Goal: Transaction & Acquisition: Obtain resource

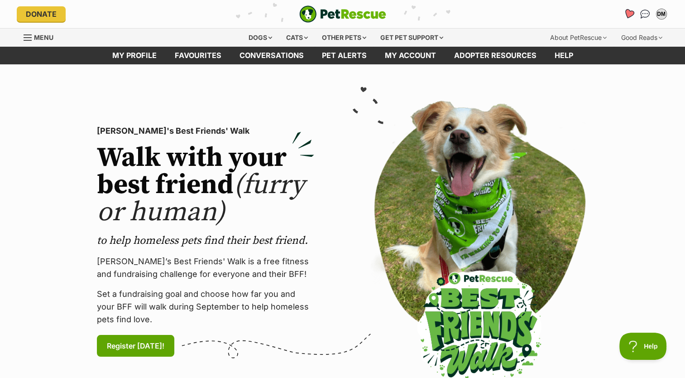
click at [624, 12] on icon "Favourites" at bounding box center [629, 14] width 12 height 12
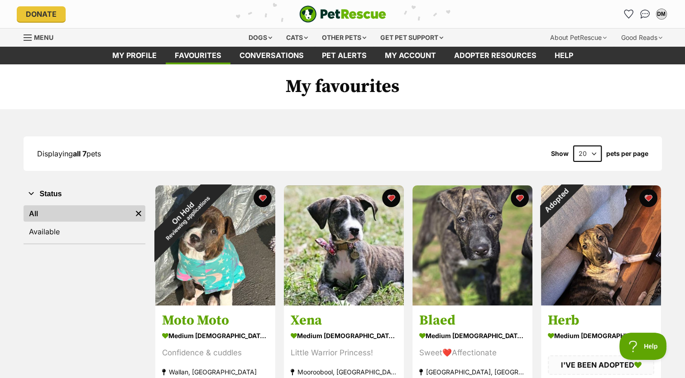
click at [221, 7] on div "Donate" at bounding box center [125, 13] width 217 height 15
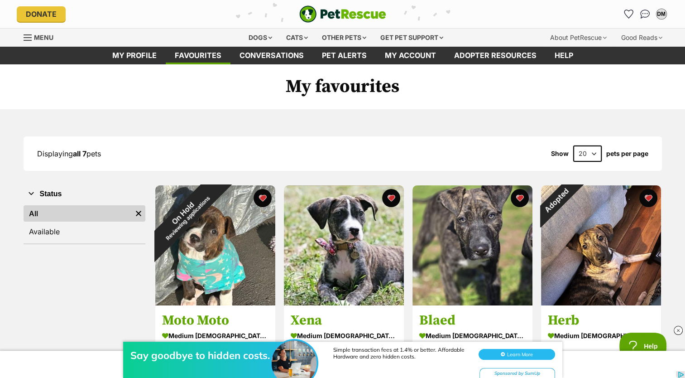
click at [221, 7] on div "Donate" at bounding box center [125, 13] width 217 height 15
click at [525, 98] on h1 "My favourites" at bounding box center [342, 86] width 685 height 45
click at [259, 34] on div "Dogs" at bounding box center [260, 38] width 36 height 18
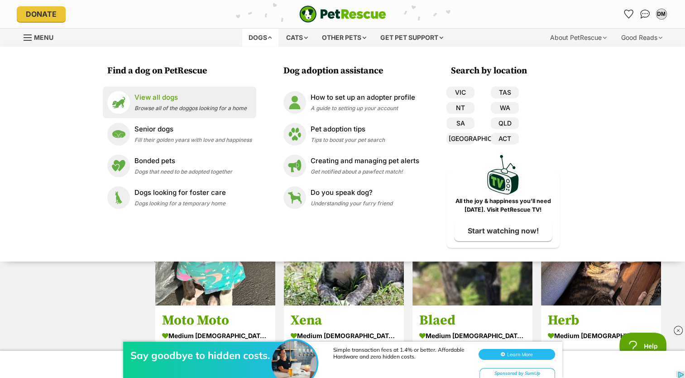
click at [173, 104] on div "View all dogs Browse all of the doggos looking for a home" at bounding box center [191, 101] width 112 height 19
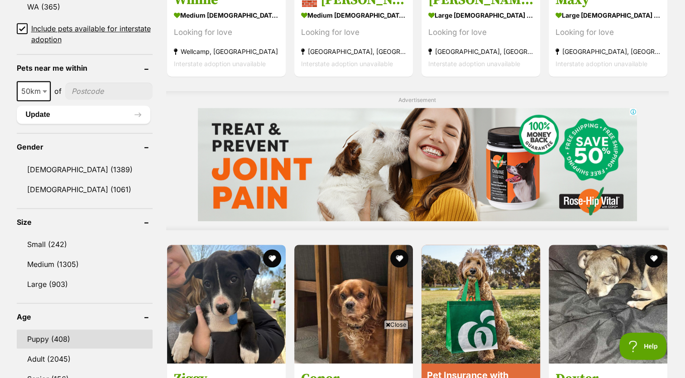
click at [66, 336] on link "Puppy (408)" at bounding box center [85, 338] width 136 height 19
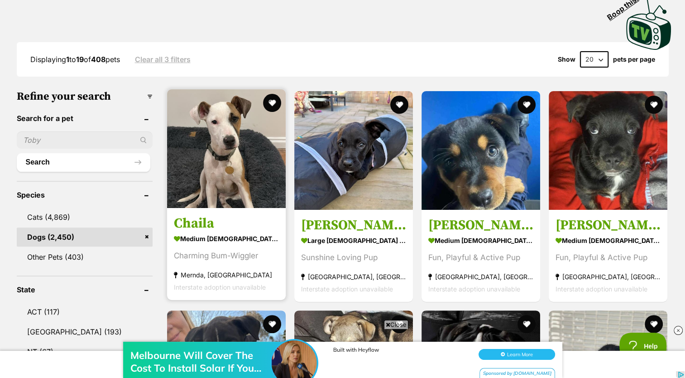
click at [237, 244] on strong "medium [DEMOGRAPHIC_DATA] Dog" at bounding box center [226, 238] width 105 height 13
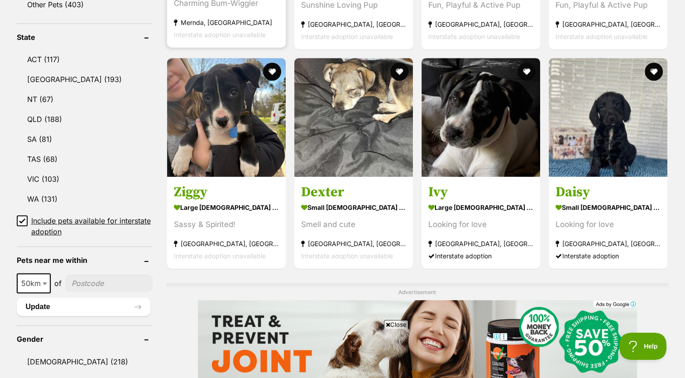
scroll to position [458, 0]
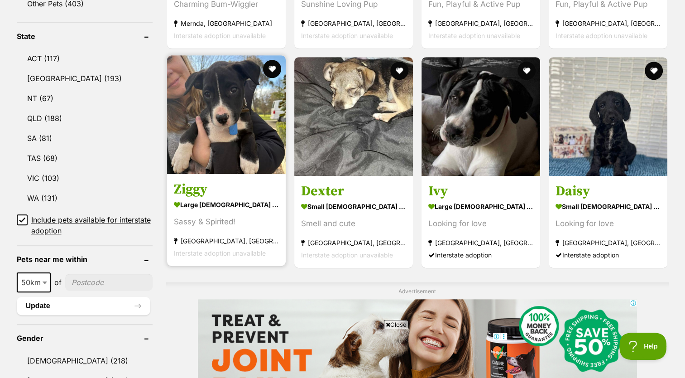
click at [227, 226] on div "Sassy & Spirited!" at bounding box center [226, 222] width 105 height 12
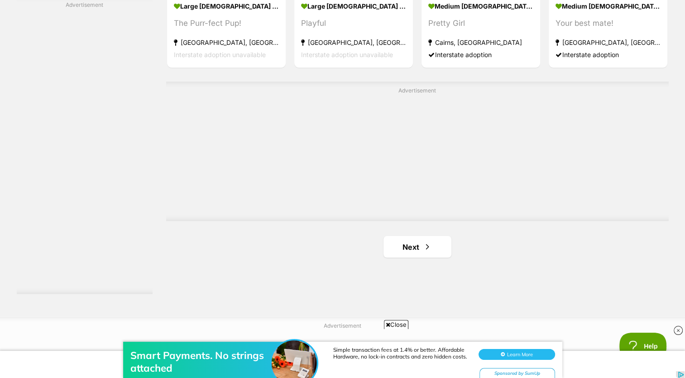
scroll to position [1573, 0]
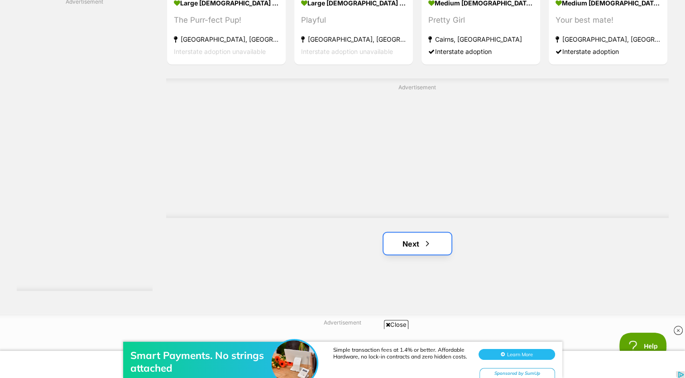
click at [419, 241] on link "Next" at bounding box center [418, 243] width 68 height 22
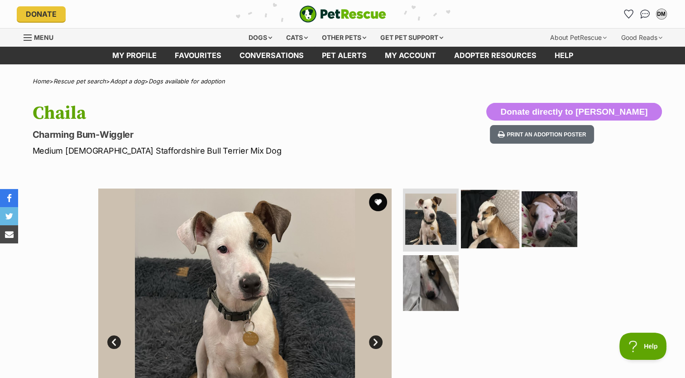
click at [505, 223] on img at bounding box center [490, 218] width 58 height 58
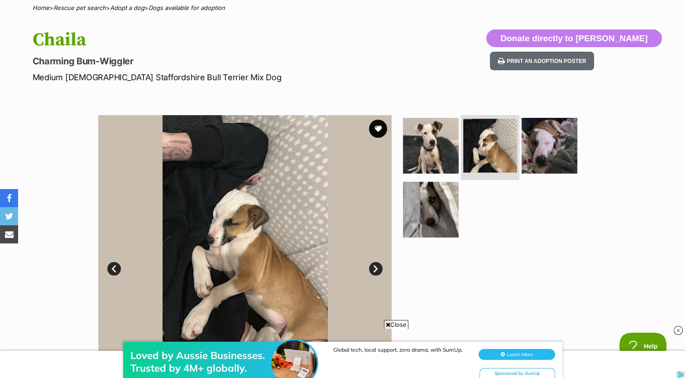
scroll to position [74, 0]
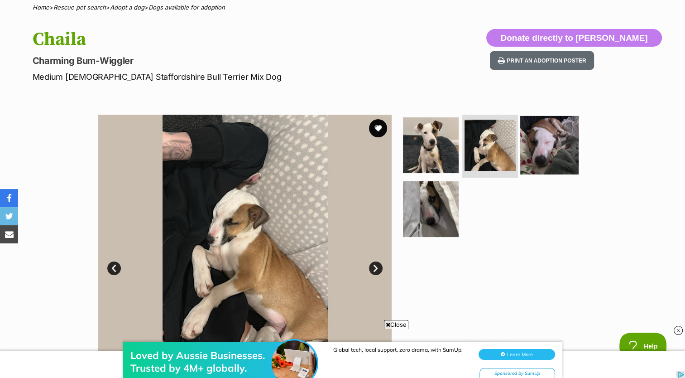
click at [565, 154] on img at bounding box center [549, 144] width 58 height 58
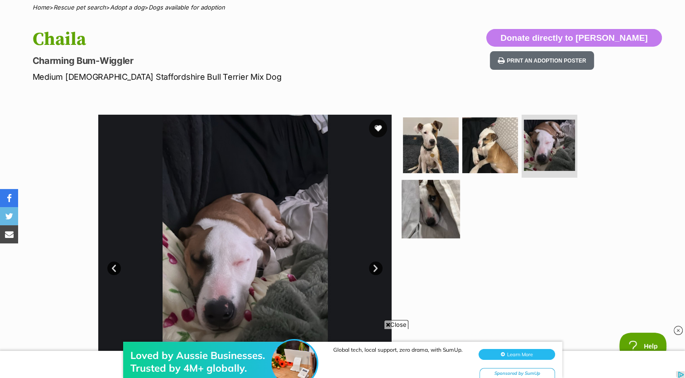
click at [431, 216] on img at bounding box center [431, 209] width 58 height 58
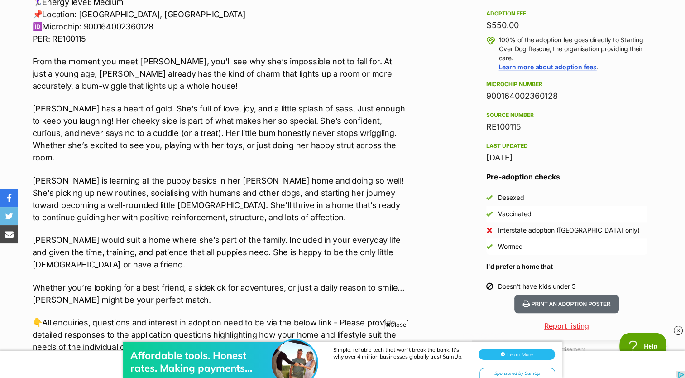
scroll to position [0, 0]
click at [7, 1] on section "Home > Rescue pet search > Adopt a dog > Dogs available for adoption Chaila Cha…" at bounding box center [342, 172] width 685 height 1501
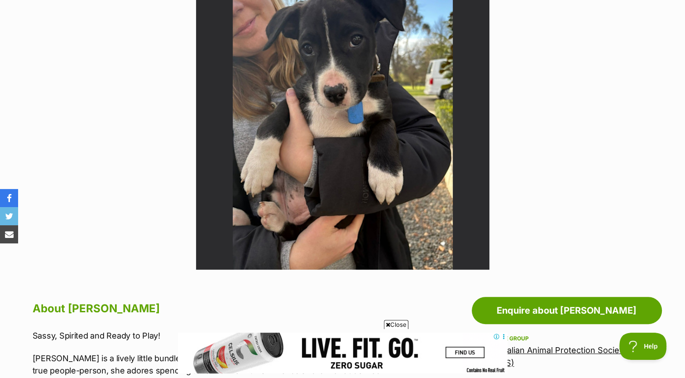
scroll to position [212, 0]
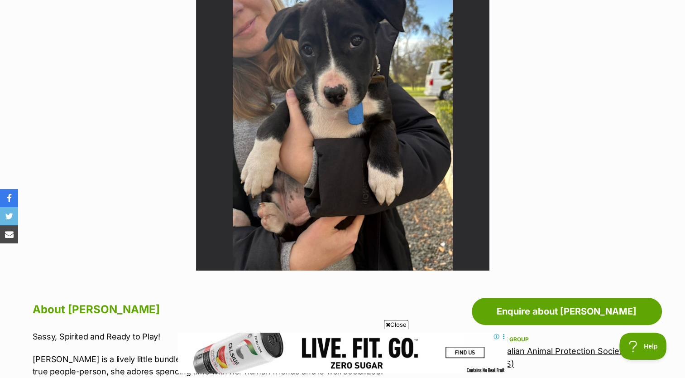
click at [221, 7] on img at bounding box center [342, 123] width 293 height 293
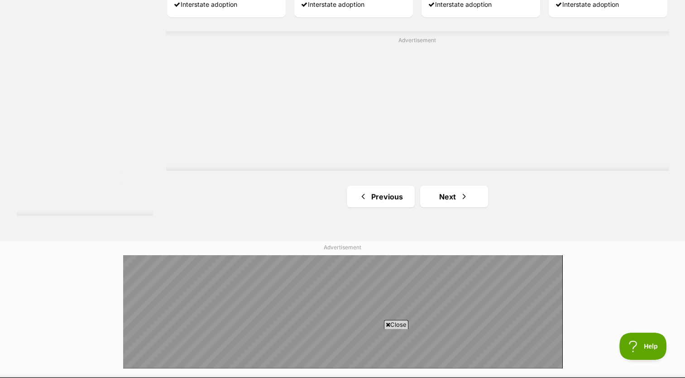
scroll to position [1618, 0]
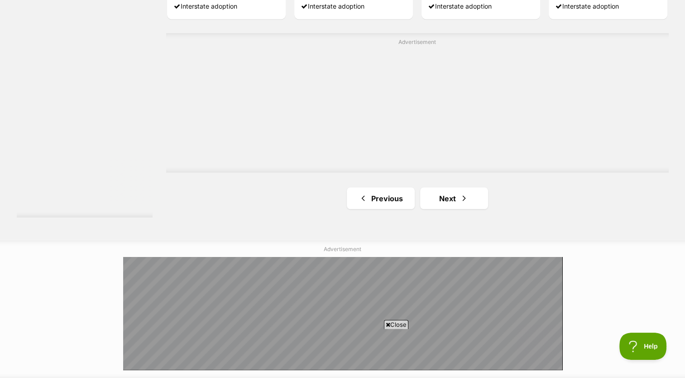
click at [221, 7] on div "Interstate adoption" at bounding box center [226, 6] width 105 height 12
click at [221, 7] on div "Interstate adoption" at bounding box center [226, 4] width 105 height 12
